Goal: Information Seeking & Learning: Learn about a topic

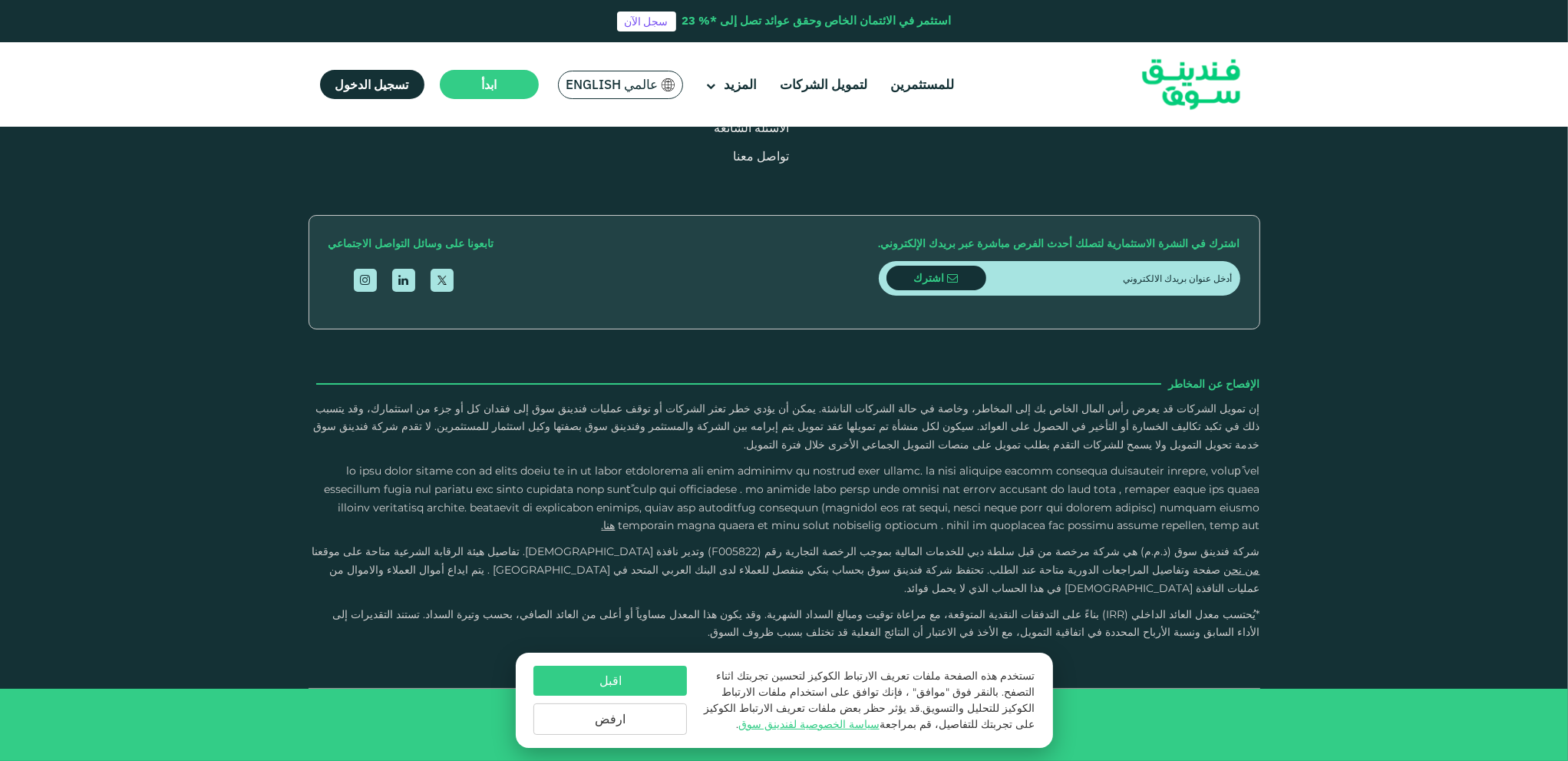
scroll to position [3300, 0]
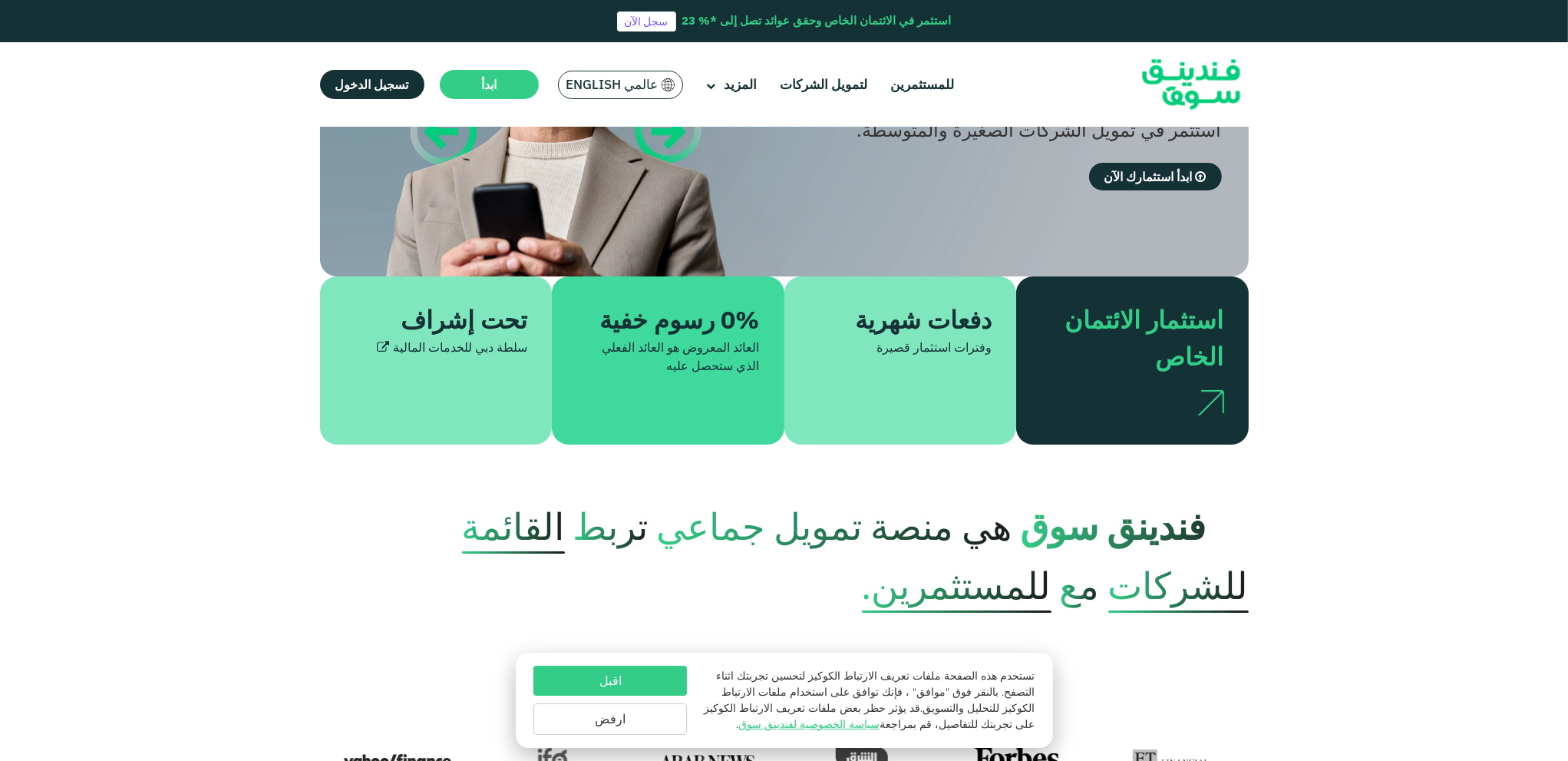
scroll to position [0, 0]
